Goal: Complete application form

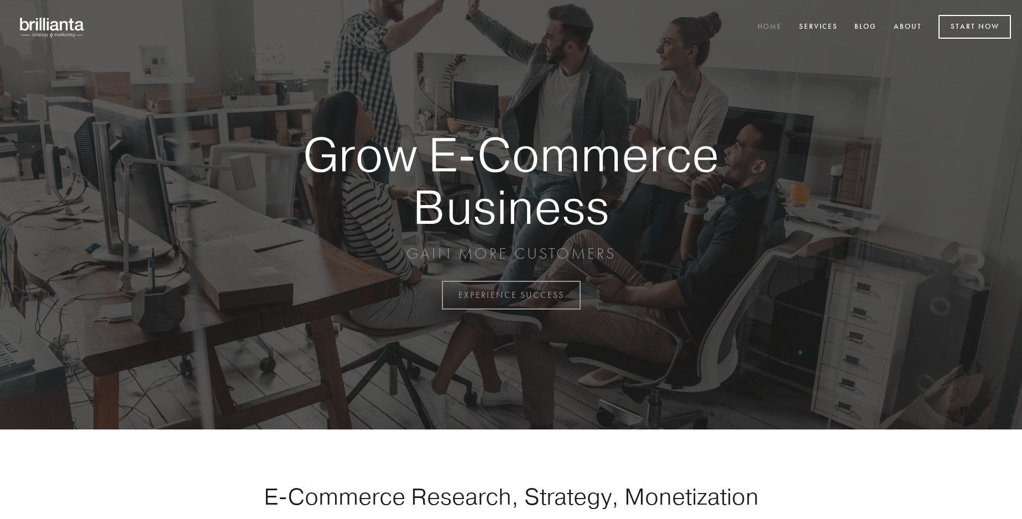
scroll to position [2900, 0]
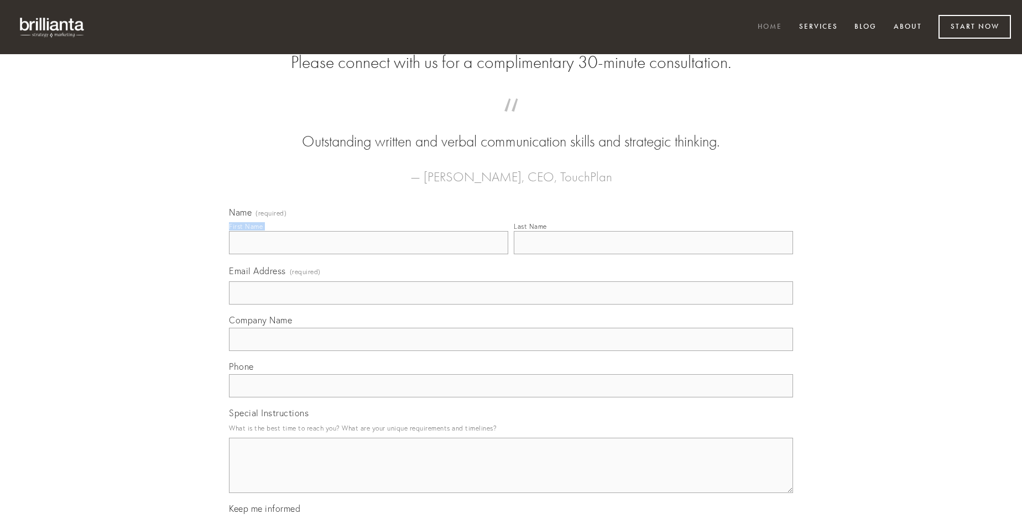
type input "[PERSON_NAME]"
click at [653, 254] on input "Last Name" at bounding box center [653, 242] width 279 height 23
type input "[PERSON_NAME]"
click at [511, 305] on input "Email Address (required)" at bounding box center [511, 293] width 564 height 23
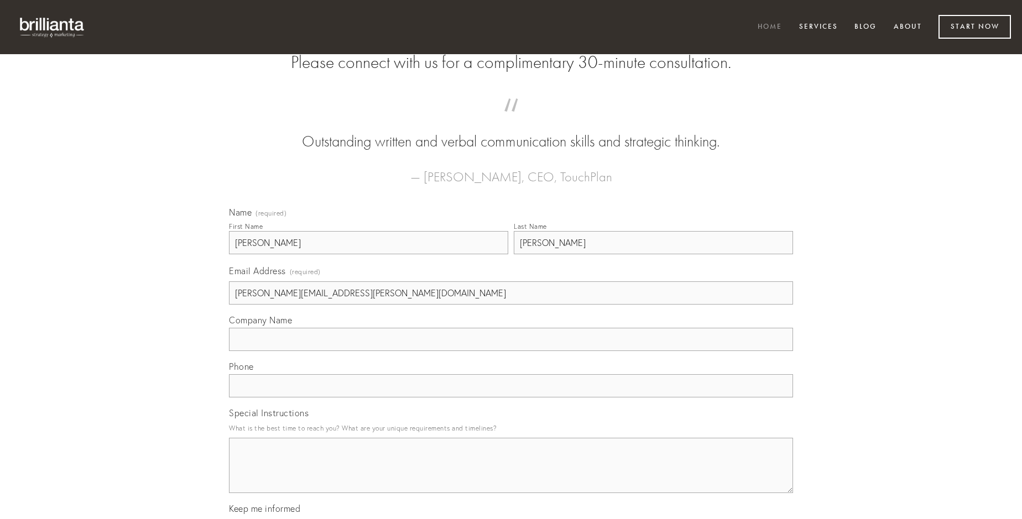
type input "[PERSON_NAME][EMAIL_ADDRESS][PERSON_NAME][DOMAIN_NAME]"
click at [511, 351] on input "Company Name" at bounding box center [511, 339] width 564 height 23
type input "confido"
click at [511, 398] on input "text" at bounding box center [511, 386] width 564 height 23
click at [511, 476] on textarea "Special Instructions" at bounding box center [511, 465] width 564 height 55
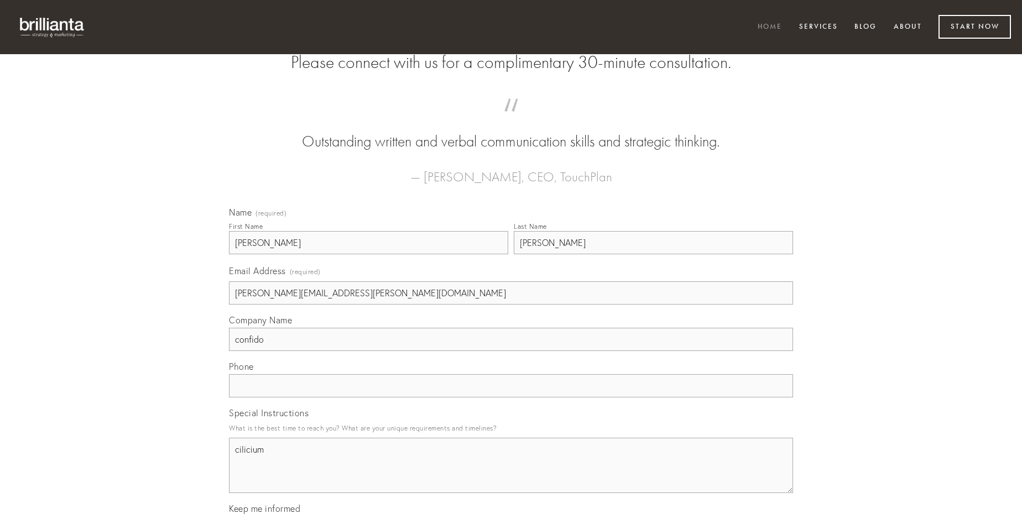
type textarea "cilicium"
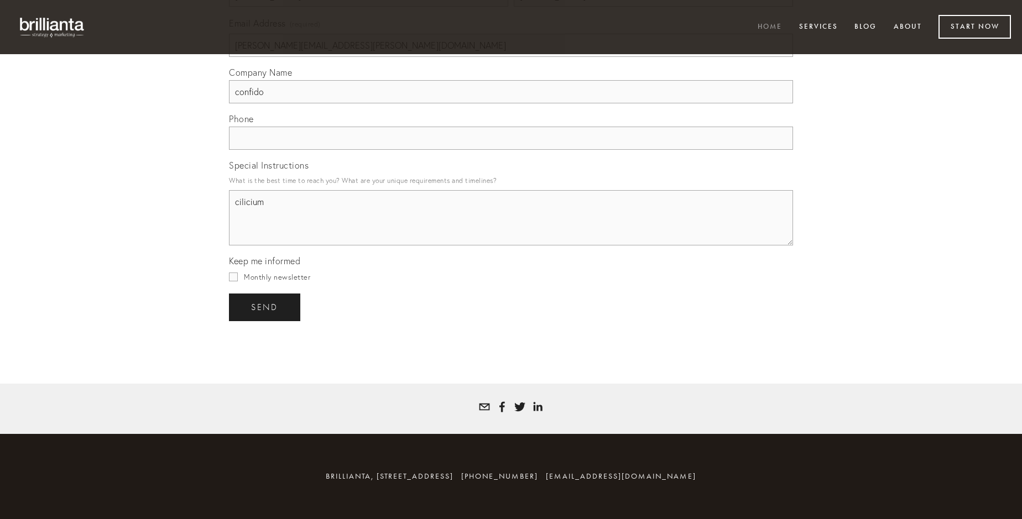
click at [266, 307] on span "send" at bounding box center [264, 308] width 27 height 10
